Goal: Find specific page/section: Find specific page/section

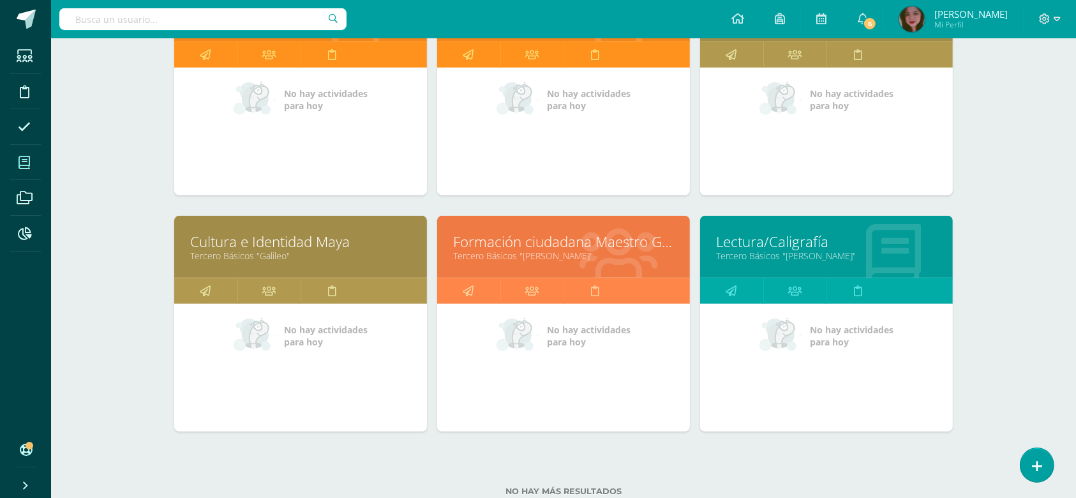
scroll to position [770, 0]
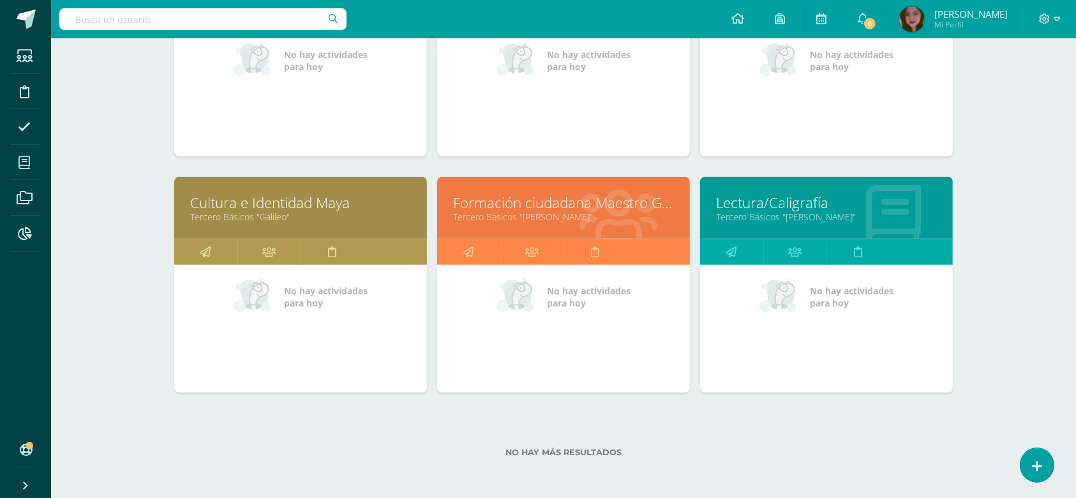
click at [494, 206] on link "Formación ciudadana Maestro Guía" at bounding box center [563, 203] width 221 height 20
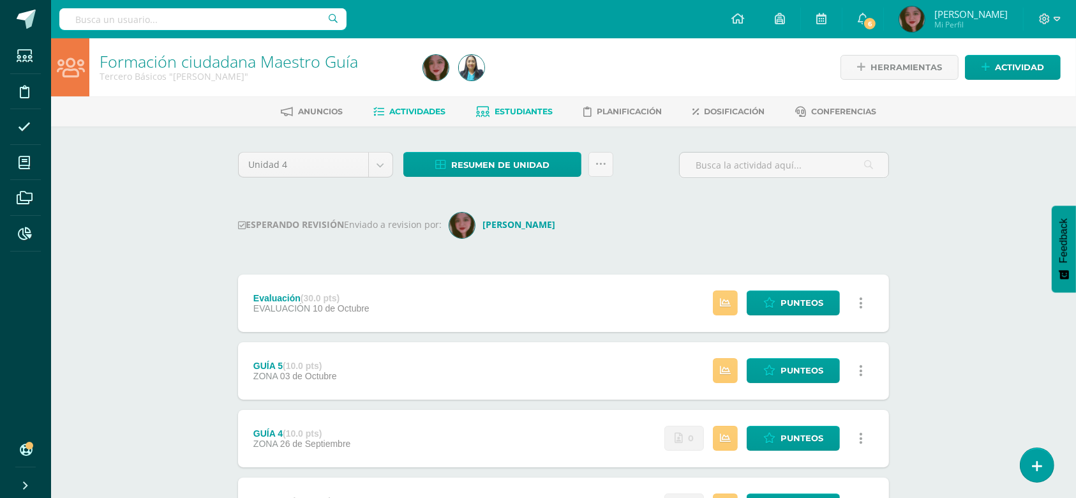
click at [542, 115] on span "Estudiantes" at bounding box center [524, 112] width 58 height 10
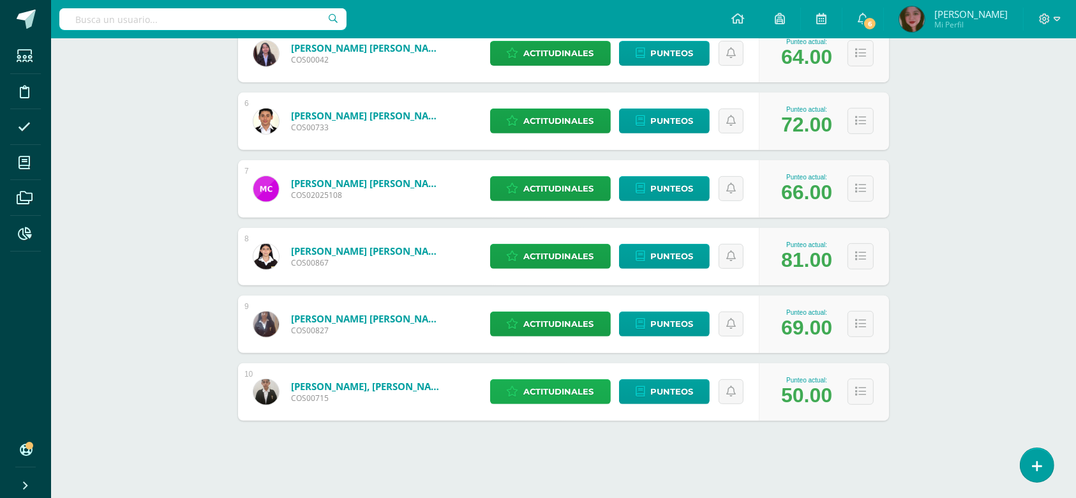
scroll to position [526, 0]
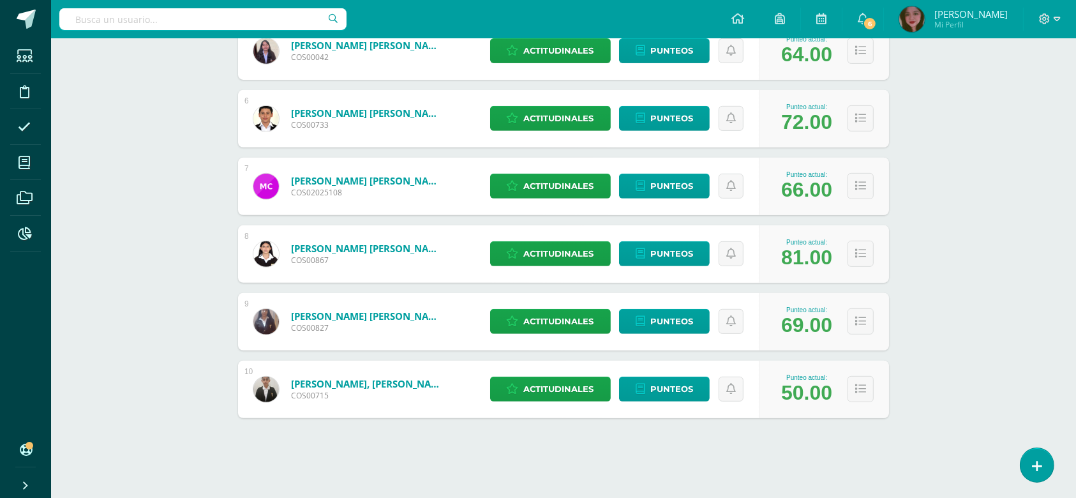
click at [269, 324] on img at bounding box center [266, 322] width 26 height 26
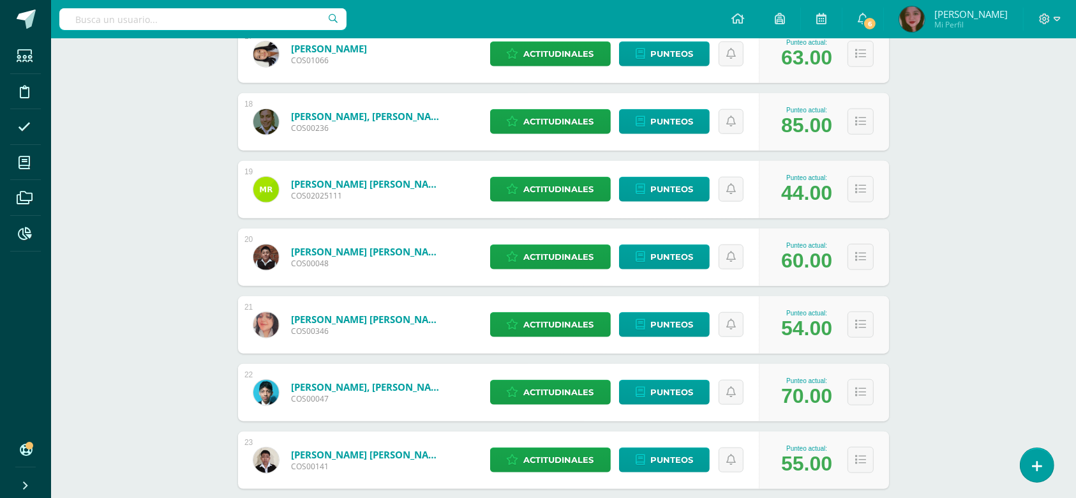
scroll to position [1344, 0]
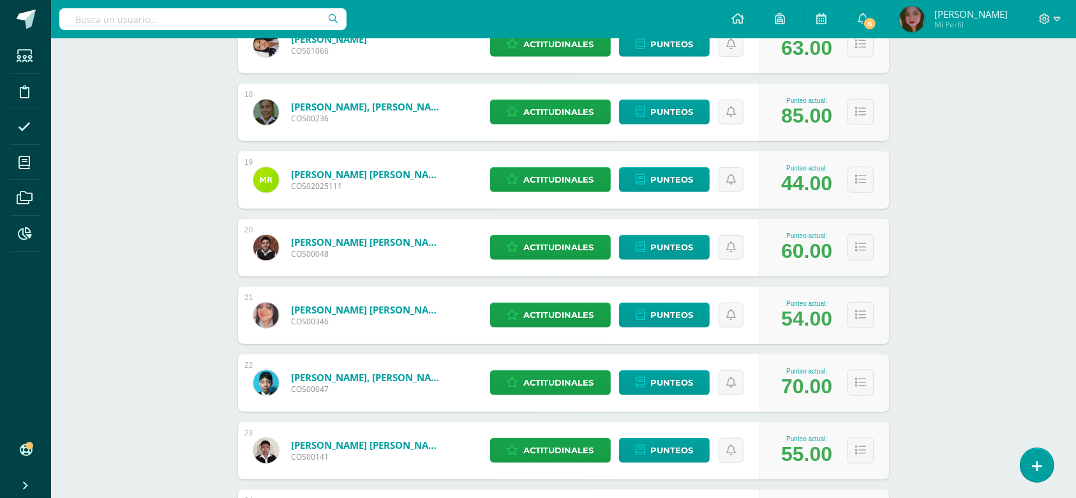
click at [422, 311] on link "Torres Rodriguez, Sofia Nicole" at bounding box center [367, 309] width 153 height 13
